Goal: Navigation & Orientation: Find specific page/section

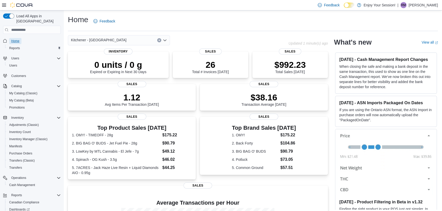
click at [13, 39] on span "Home" at bounding box center [15, 41] width 8 height 4
